Goal: Transaction & Acquisition: Purchase product/service

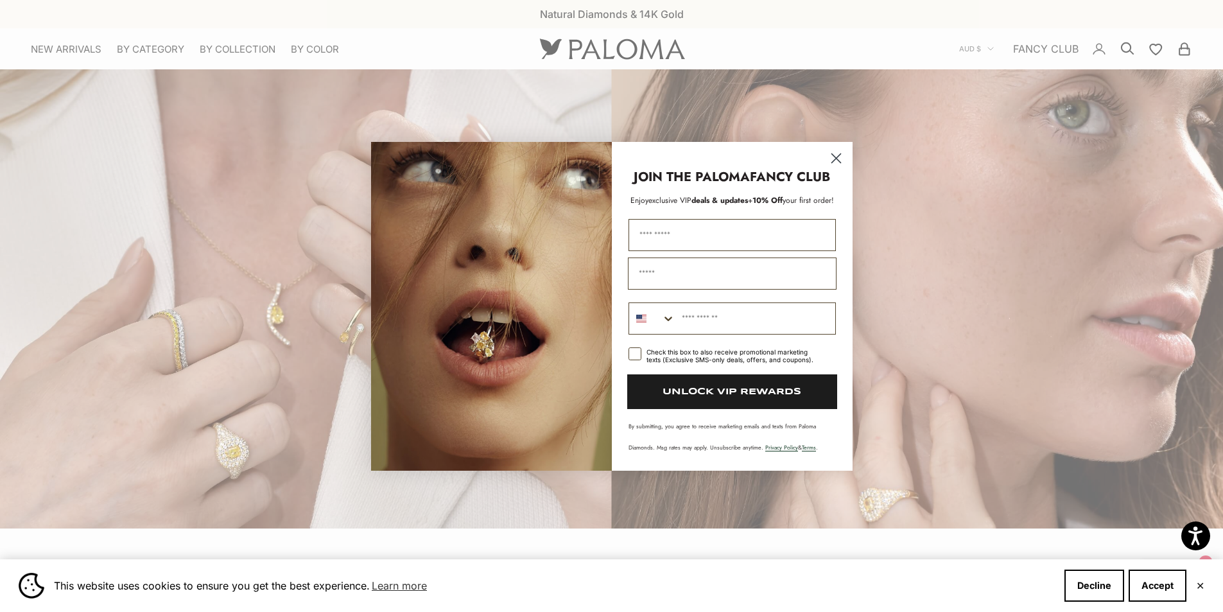
click at [834, 153] on circle "Close dialog" at bounding box center [835, 157] width 21 height 21
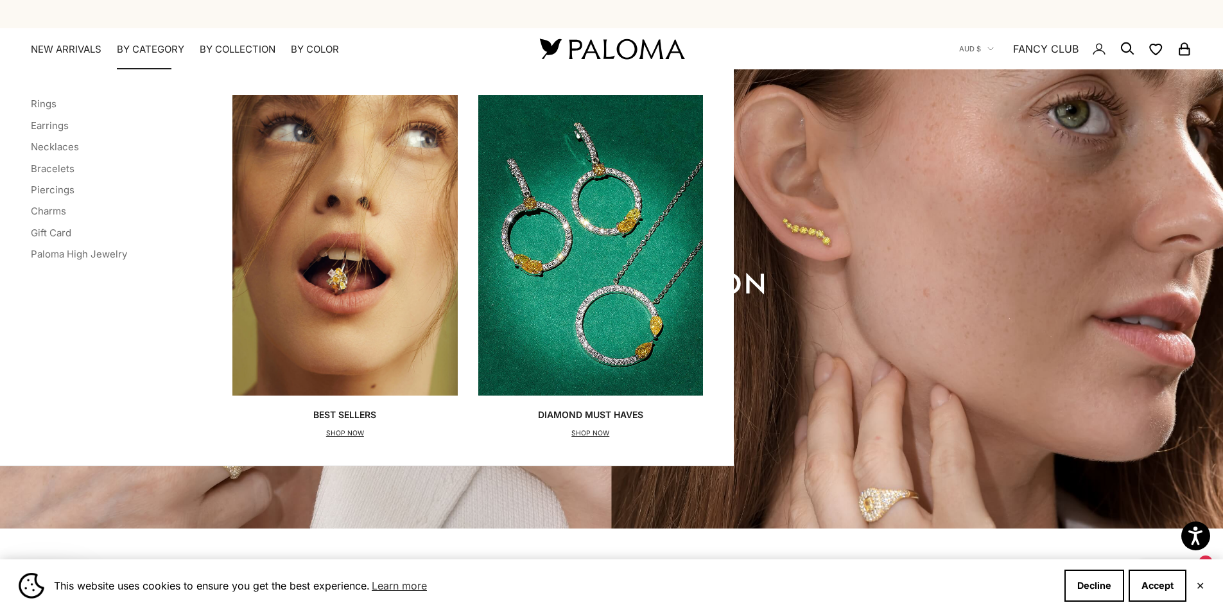
click at [138, 48] on summary "By Category" at bounding box center [150, 49] width 67 height 13
click at [147, 47] on summary "By Category" at bounding box center [150, 49] width 67 height 13
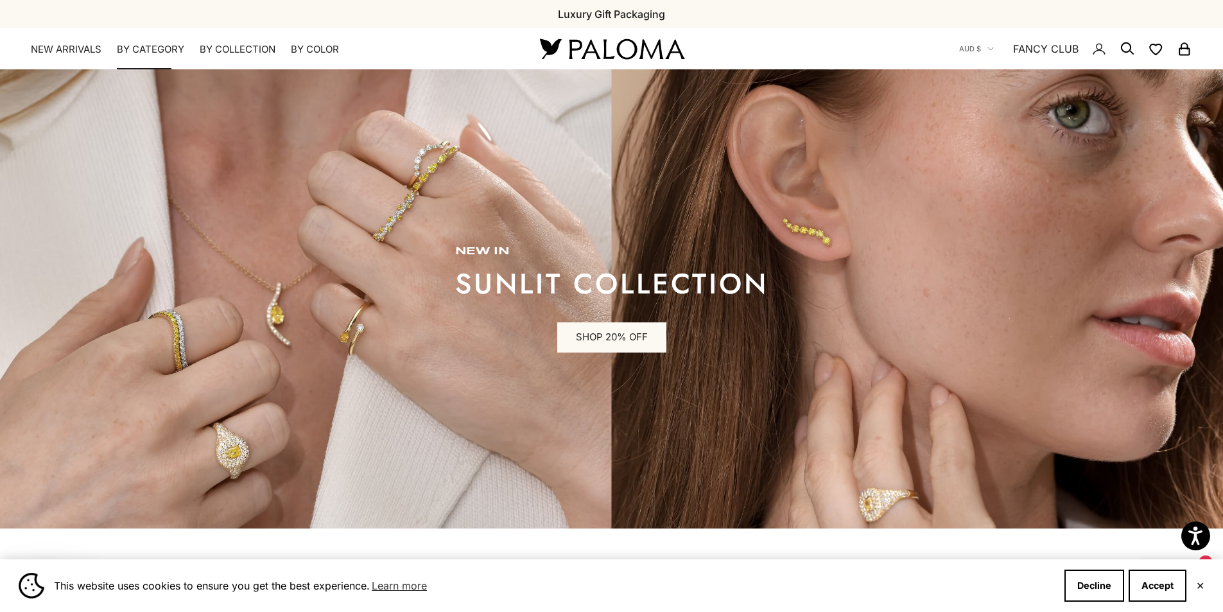
click at [147, 47] on summary "By Category" at bounding box center [150, 49] width 67 height 13
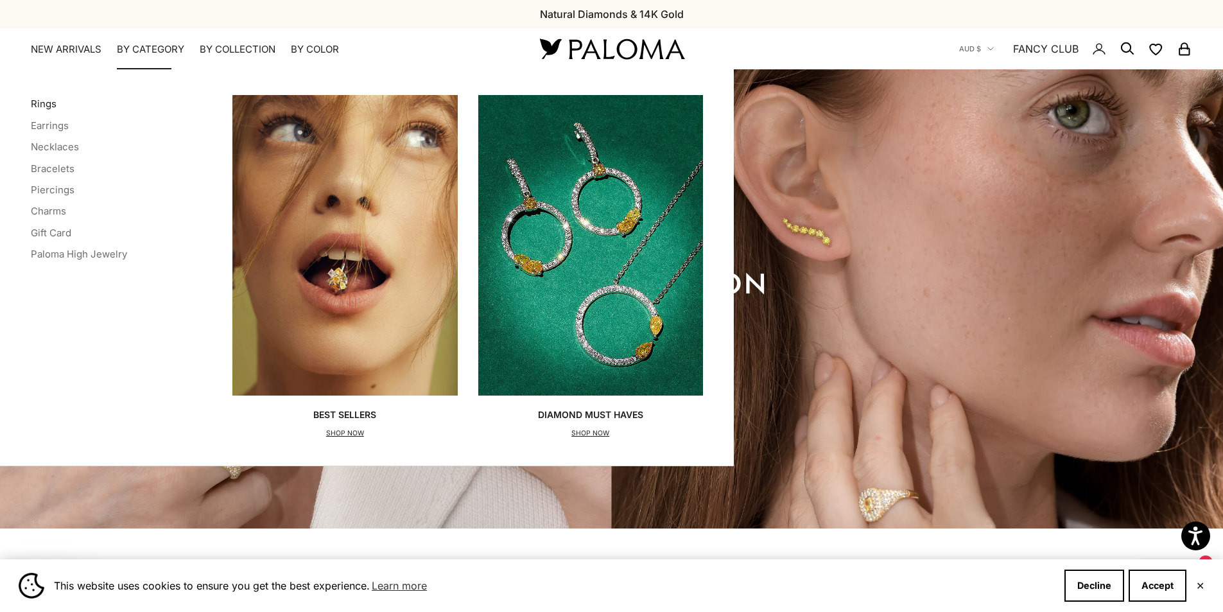
click at [40, 105] on link "Rings" at bounding box center [44, 104] width 26 height 12
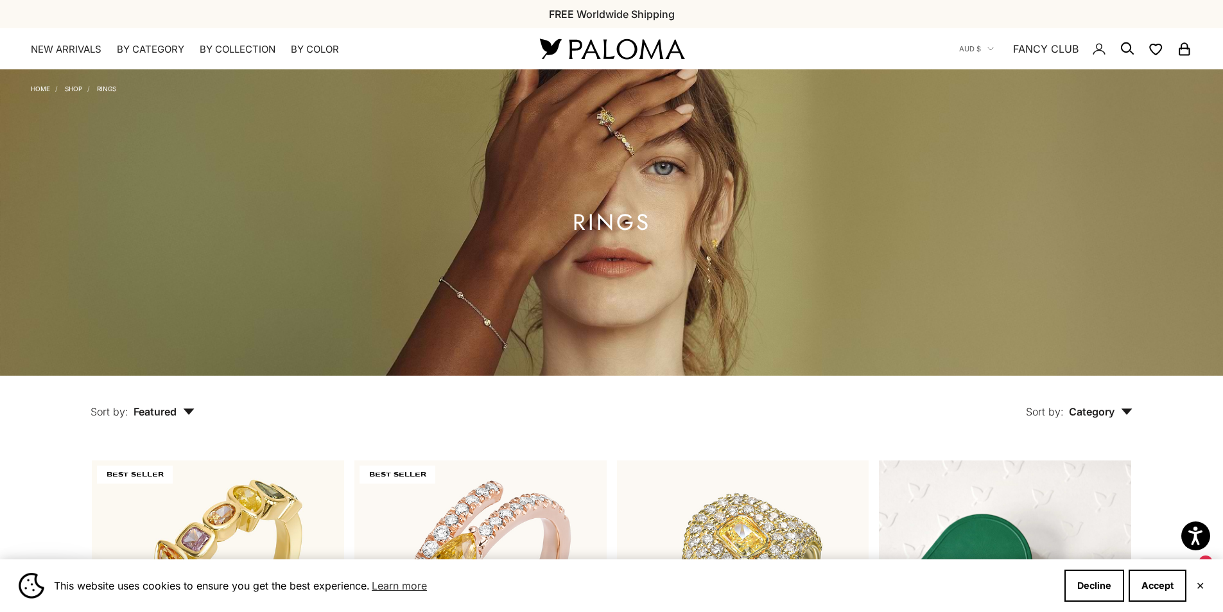
click at [1126, 47] on icon "Secondary navigation" at bounding box center [1126, 48] width 15 height 15
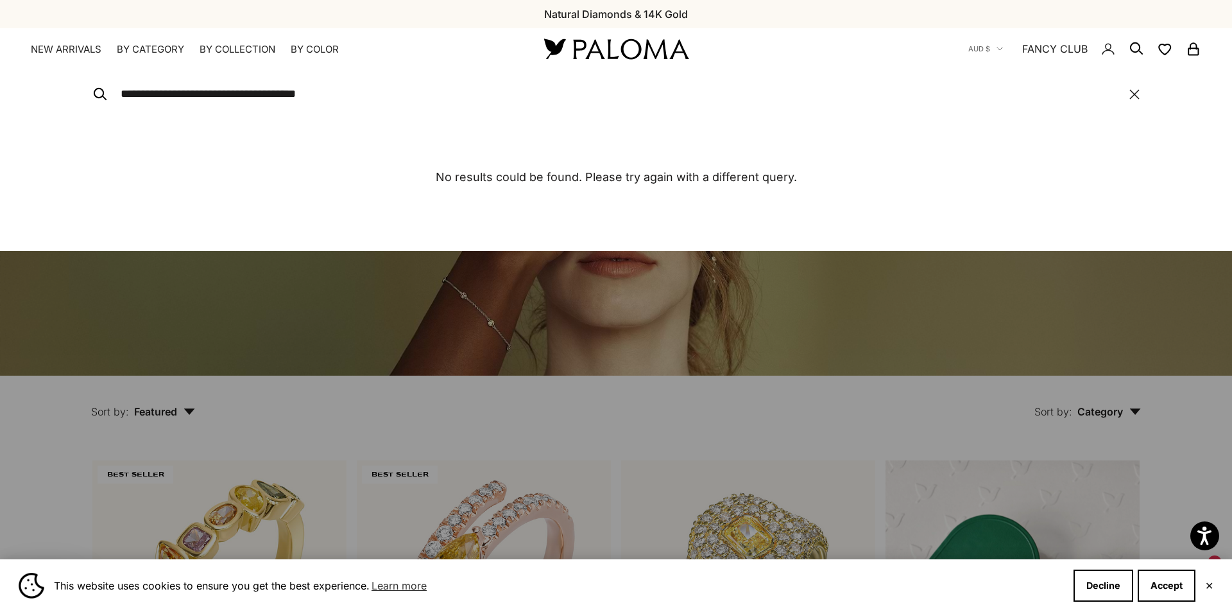
type input "**********"
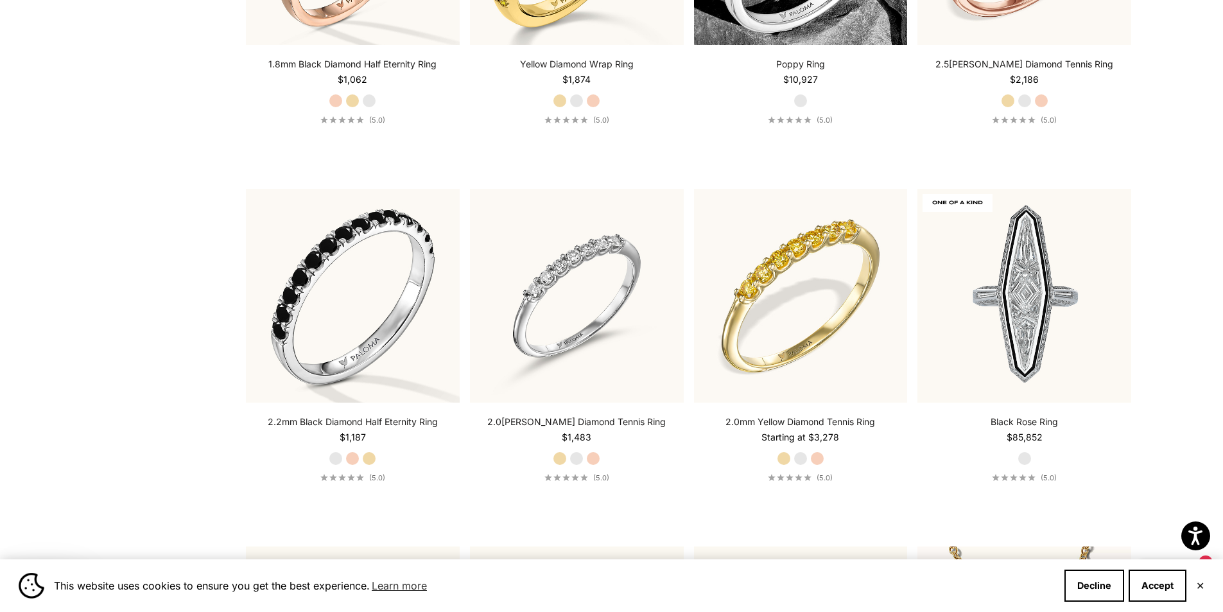
scroll to position [963, 0]
